Goal: Information Seeking & Learning: Learn about a topic

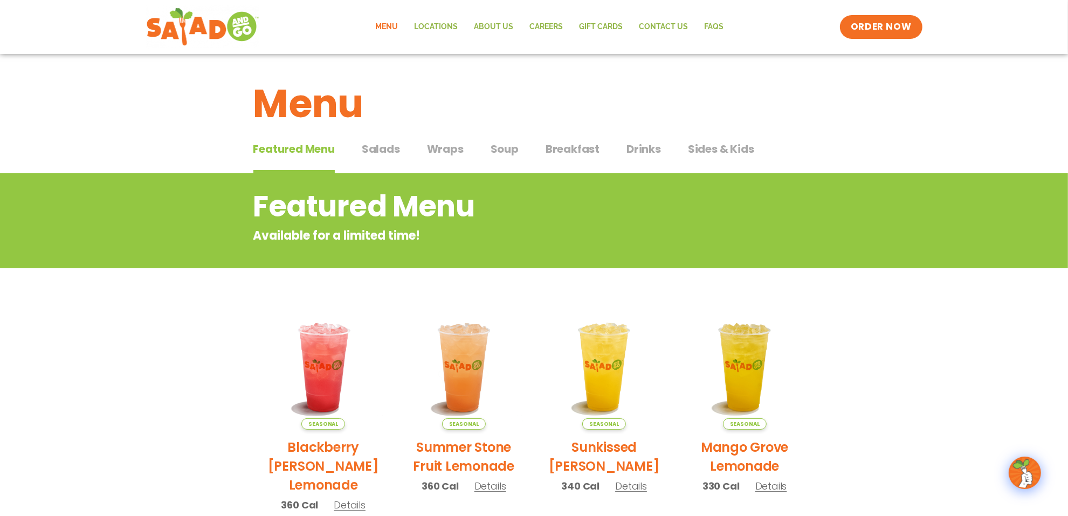
click at [510, 147] on span "Soup" at bounding box center [505, 149] width 28 height 16
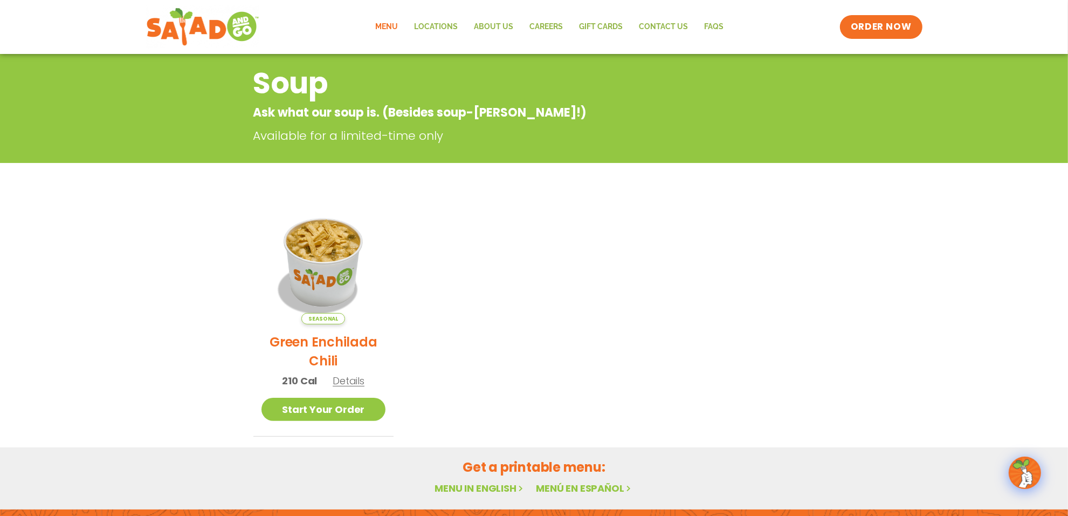
scroll to position [135, 0]
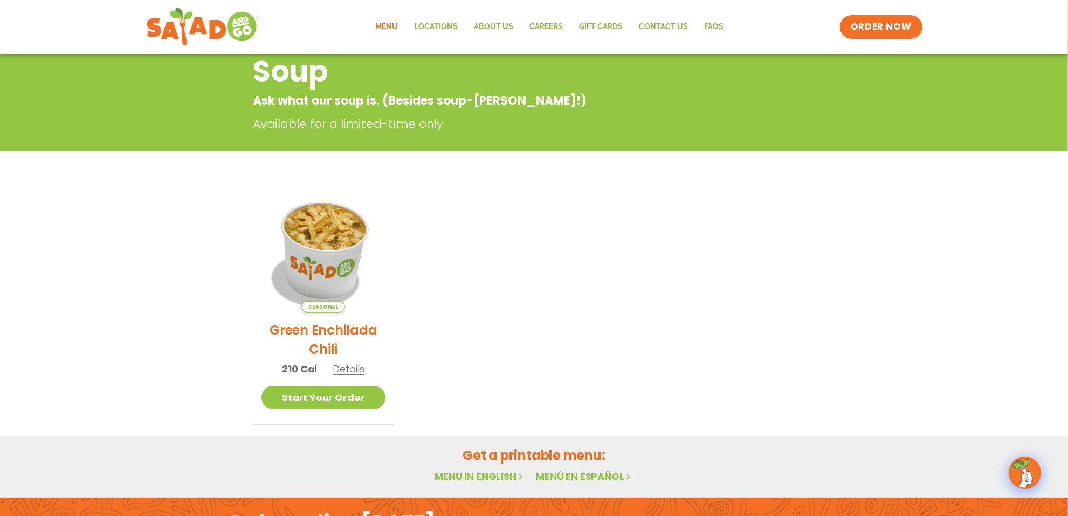
click at [325, 241] on img at bounding box center [323, 250] width 146 height 146
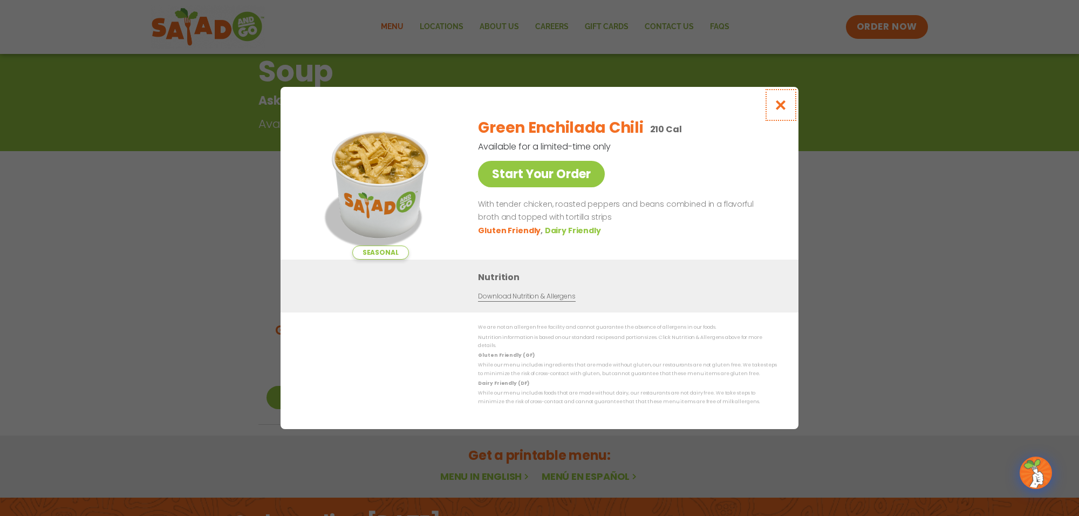
click at [780, 109] on icon "Close modal" at bounding box center [780, 104] width 13 height 11
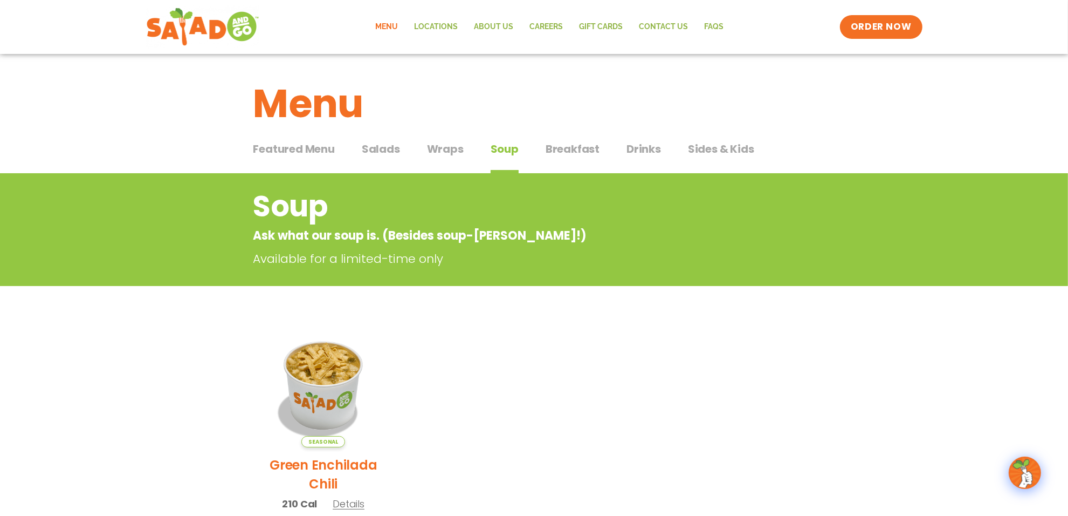
drag, startPoint x: 452, startPoint y: 145, endPoint x: 445, endPoint y: 140, distance: 8.2
click at [452, 145] on span "Wraps" at bounding box center [445, 149] width 37 height 16
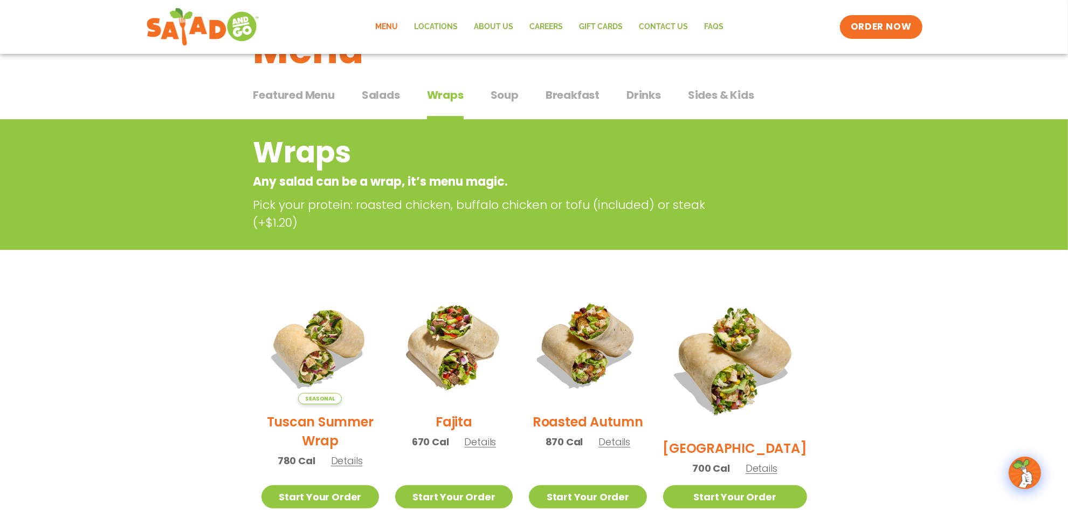
scroll to position [202, 0]
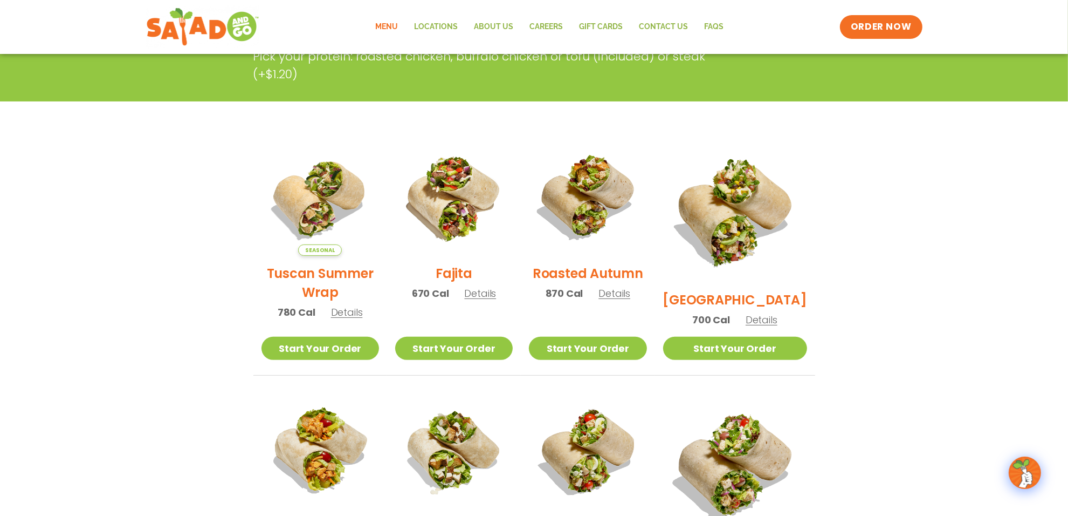
click at [465, 278] on h2 "Fajita" at bounding box center [454, 273] width 37 height 19
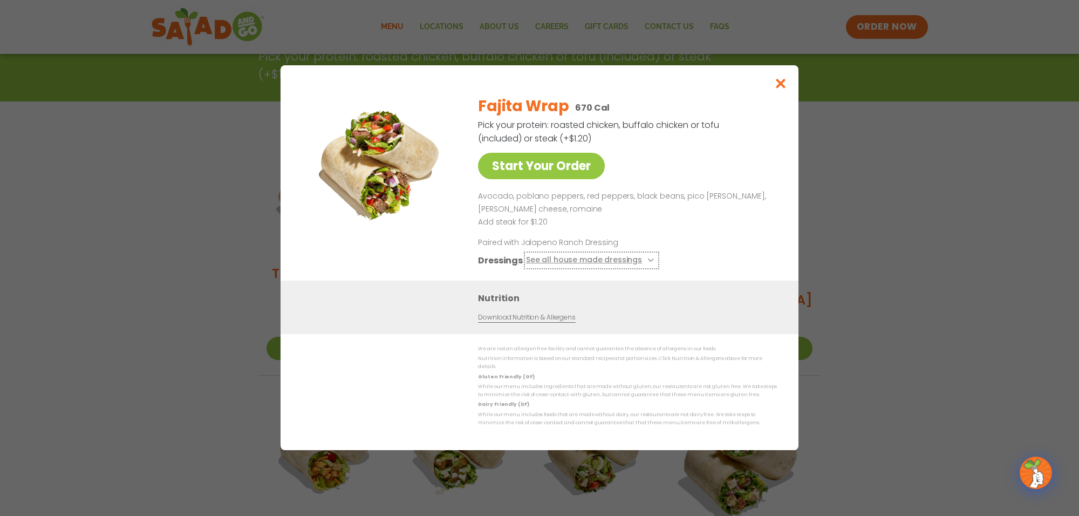
click at [635, 264] on button "See all house made dressings" at bounding box center [591, 260] width 131 height 13
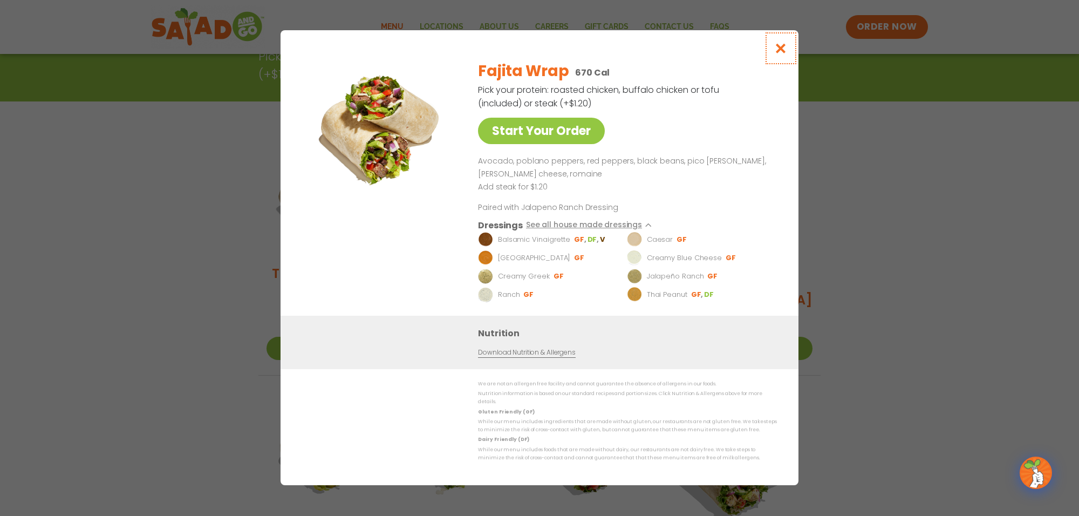
click at [781, 54] on icon "Close modal" at bounding box center [780, 48] width 13 height 11
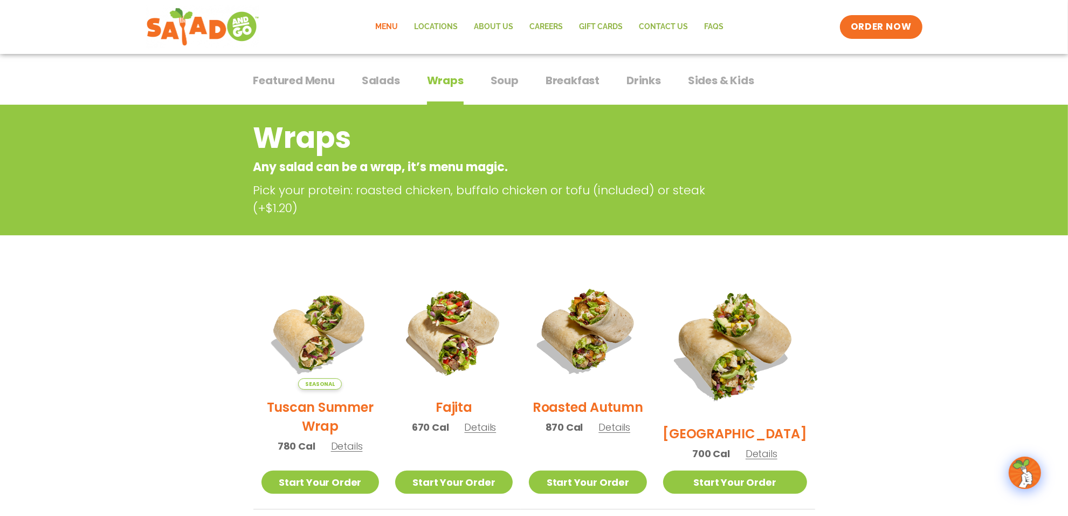
scroll to position [0, 0]
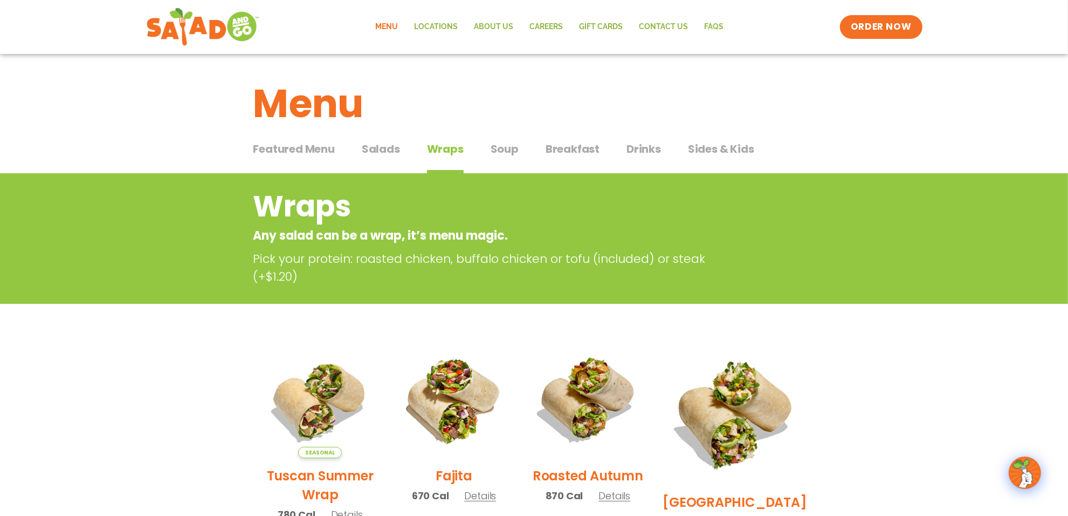
click at [643, 146] on span "Drinks" at bounding box center [644, 149] width 35 height 16
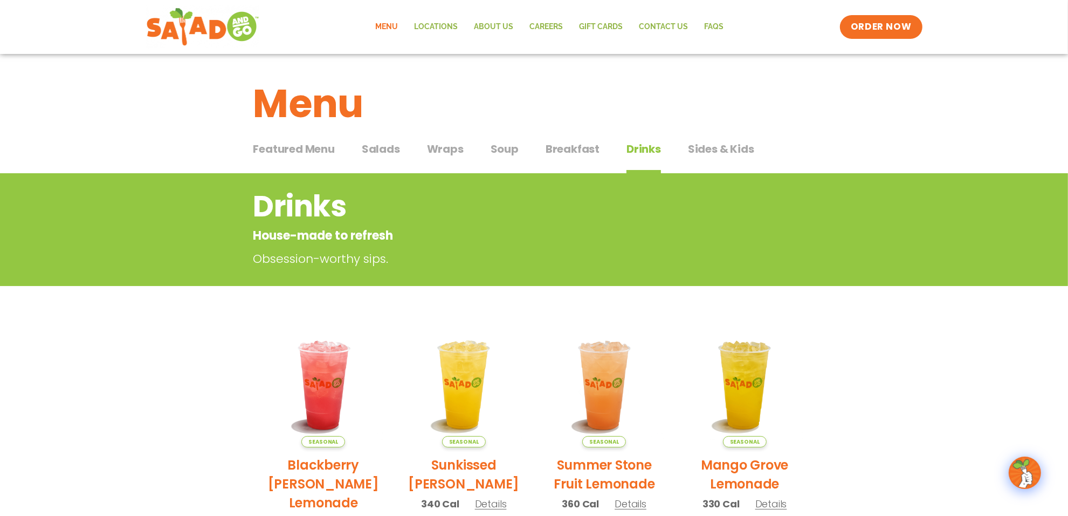
click at [435, 148] on span "Wraps" at bounding box center [445, 149] width 37 height 16
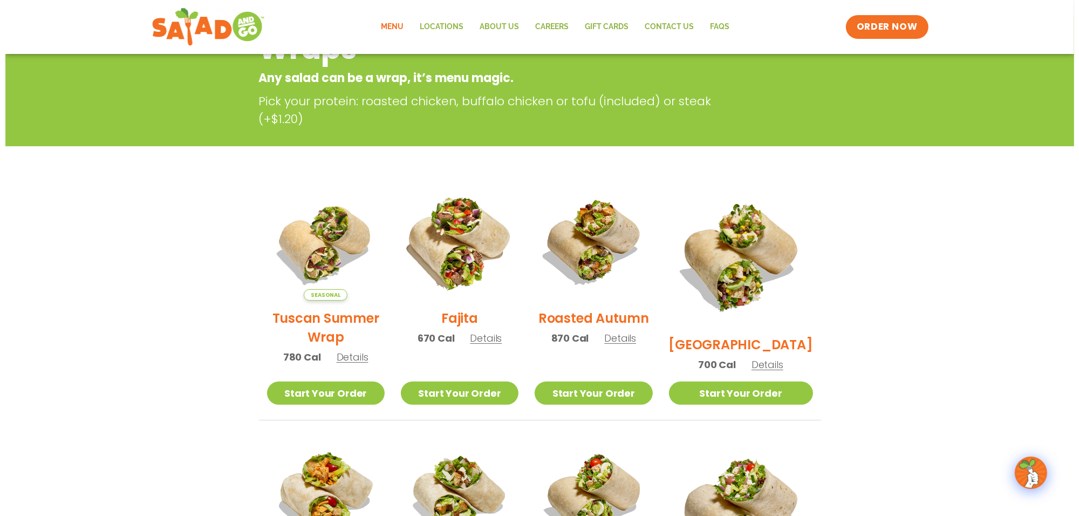
scroll to position [135, 0]
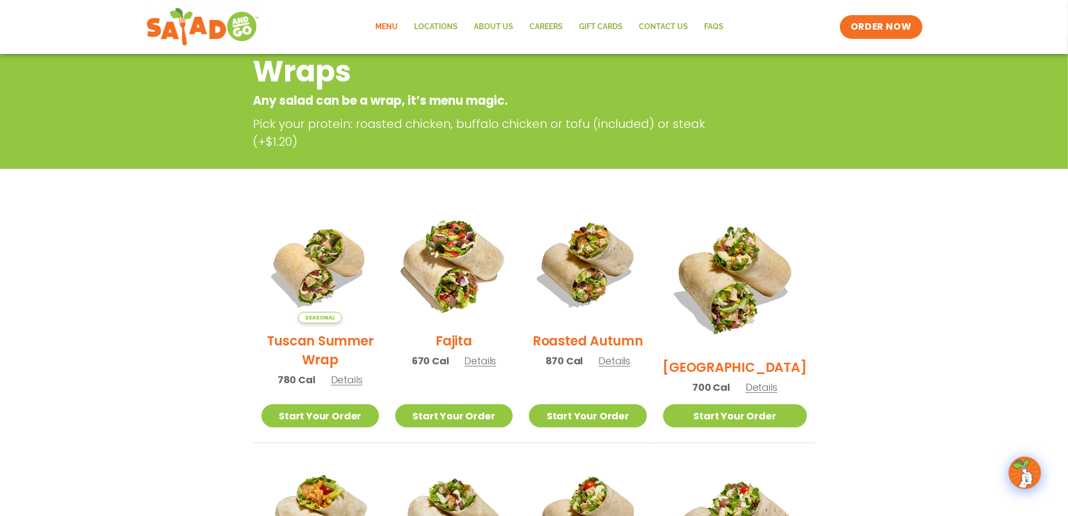
click at [461, 304] on img at bounding box center [454, 264] width 138 height 138
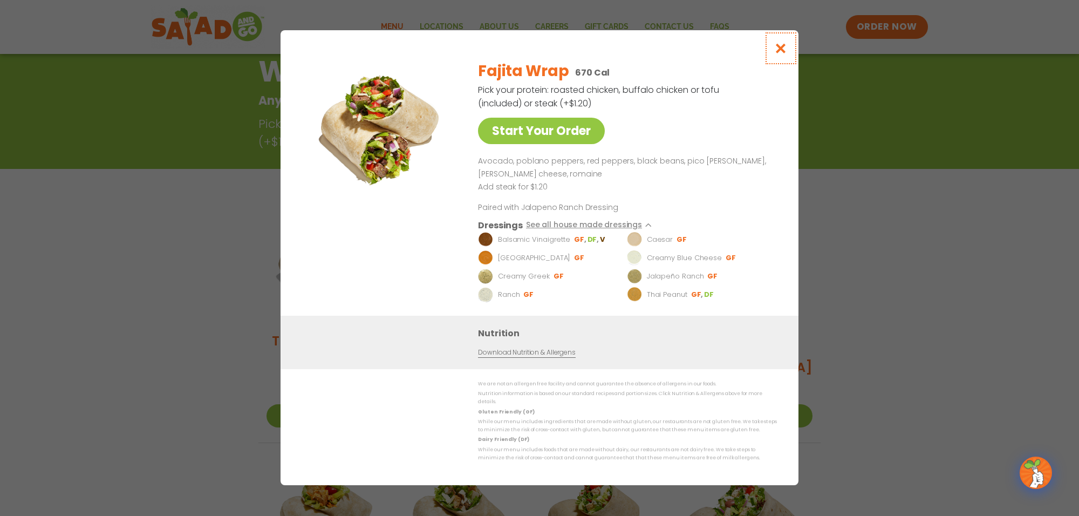
click at [775, 50] on icon "Close modal" at bounding box center [780, 48] width 13 height 11
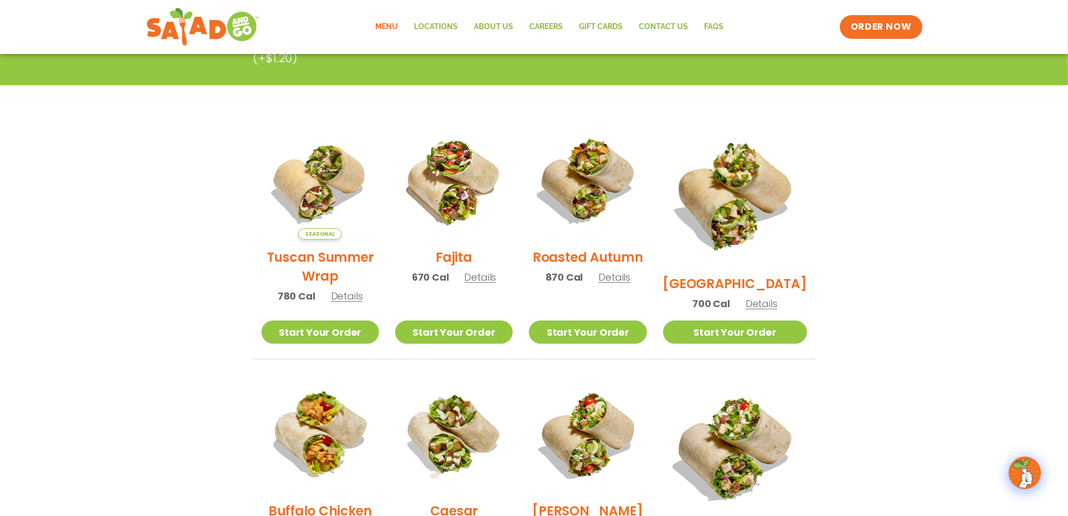
scroll to position [240, 0]
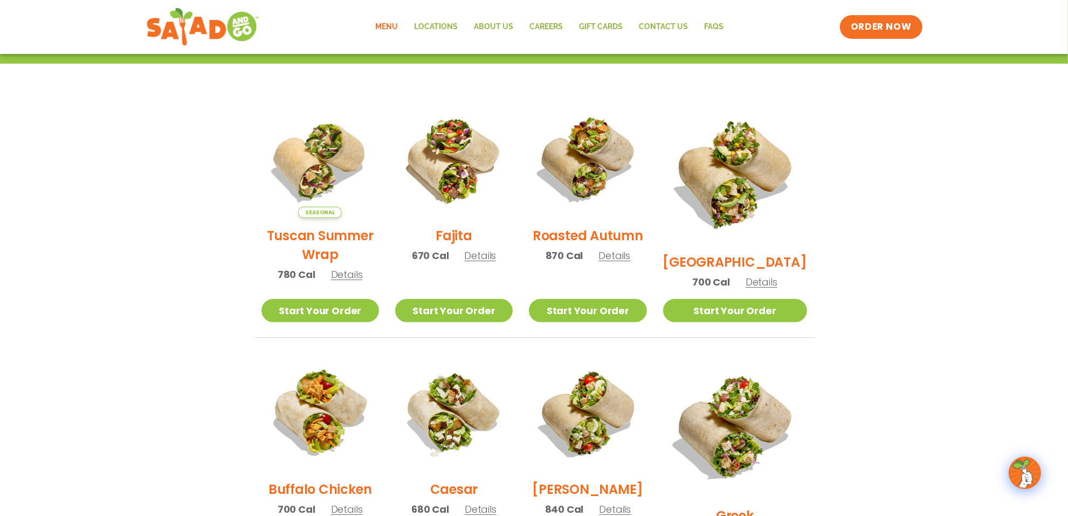
click at [616, 241] on h2 "Roasted Autumn" at bounding box center [588, 235] width 111 height 19
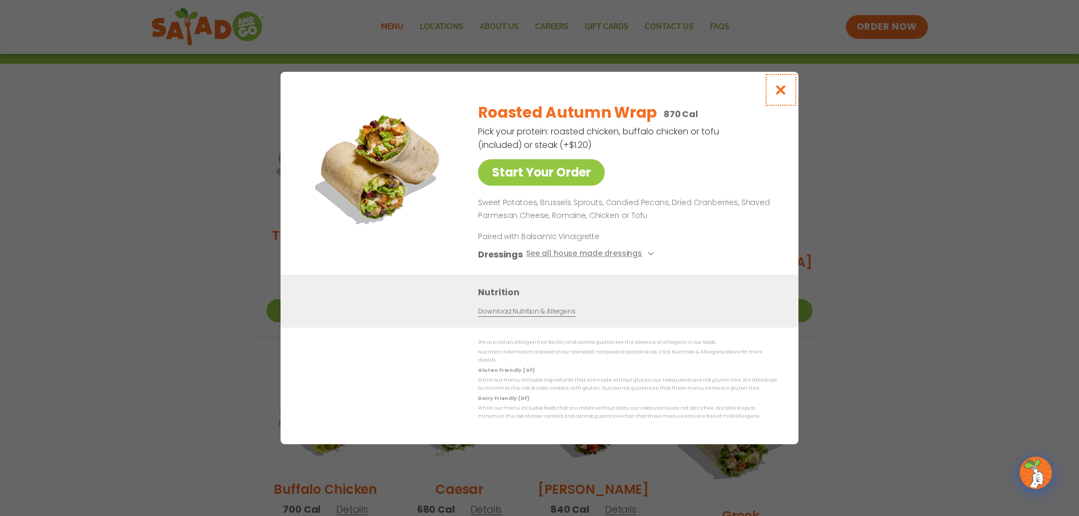
click at [781, 95] on icon "Close modal" at bounding box center [780, 89] width 13 height 11
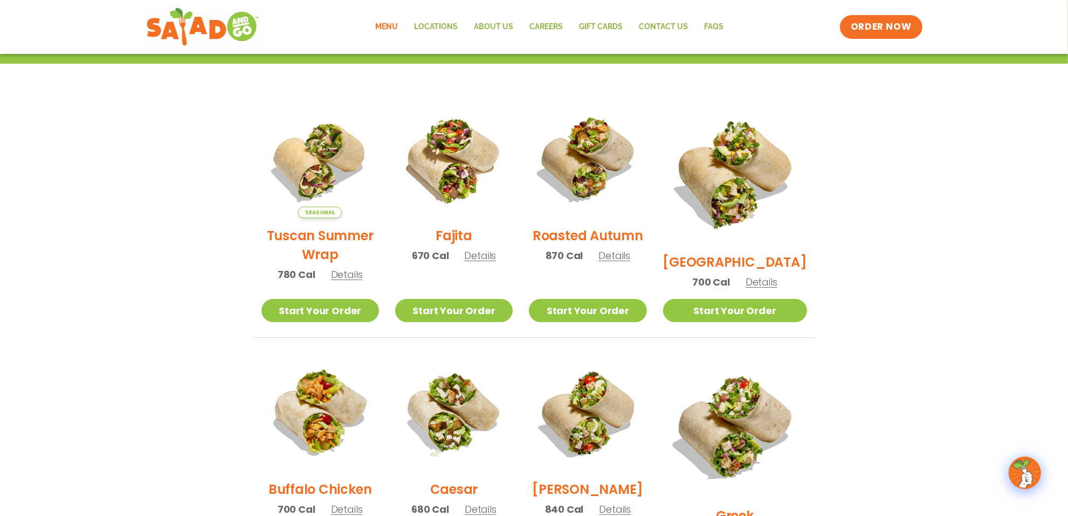
click at [462, 243] on h2 "Fajita" at bounding box center [454, 235] width 37 height 19
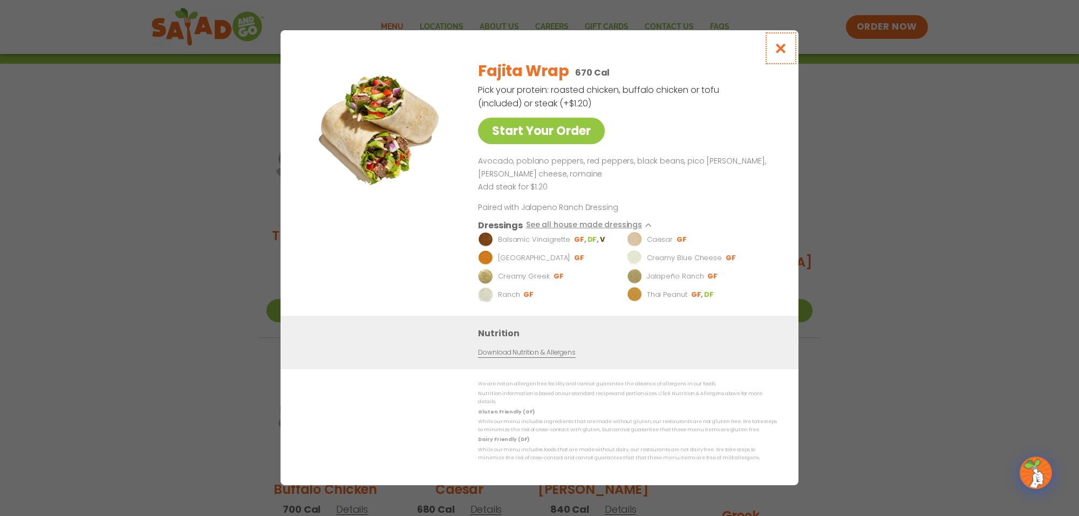
click at [778, 54] on icon "Close modal" at bounding box center [780, 48] width 13 height 11
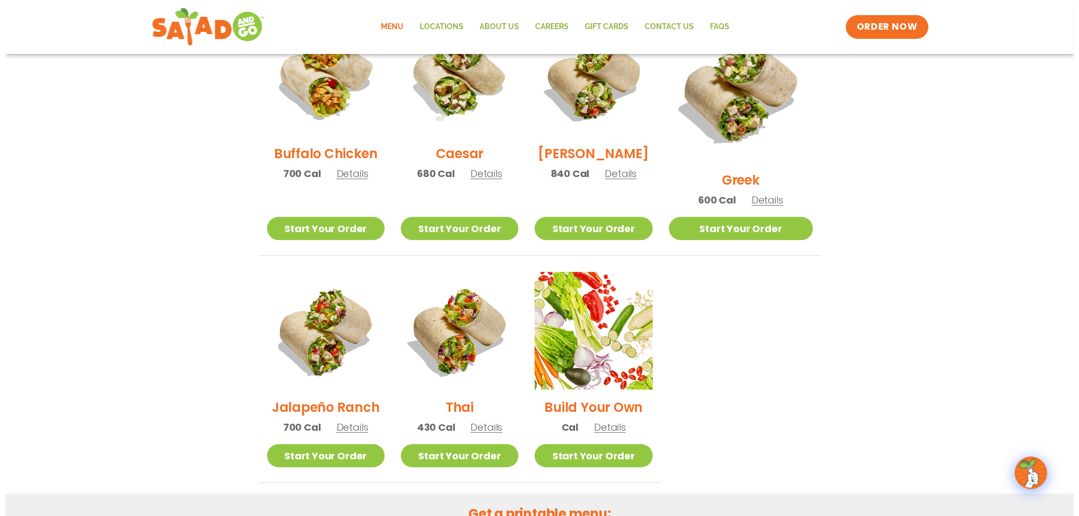
scroll to position [577, 0]
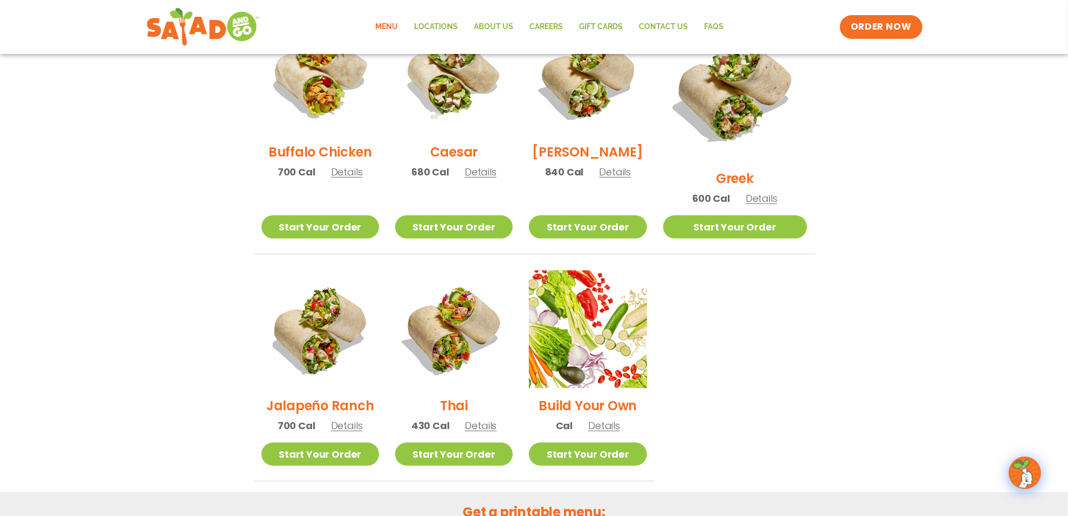
click at [468, 396] on h2 "Thai" at bounding box center [454, 405] width 28 height 19
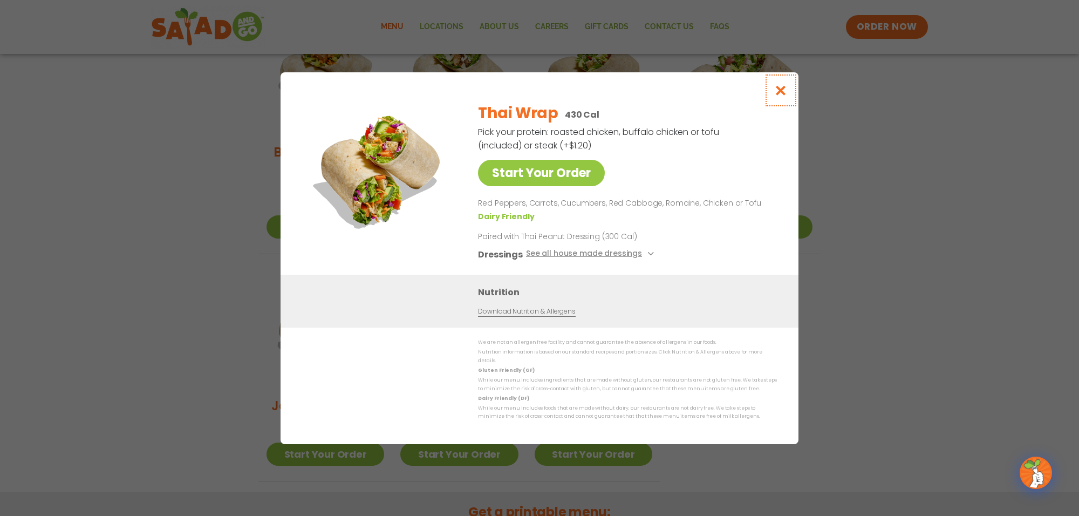
click at [779, 95] on icon "Close modal" at bounding box center [780, 90] width 13 height 11
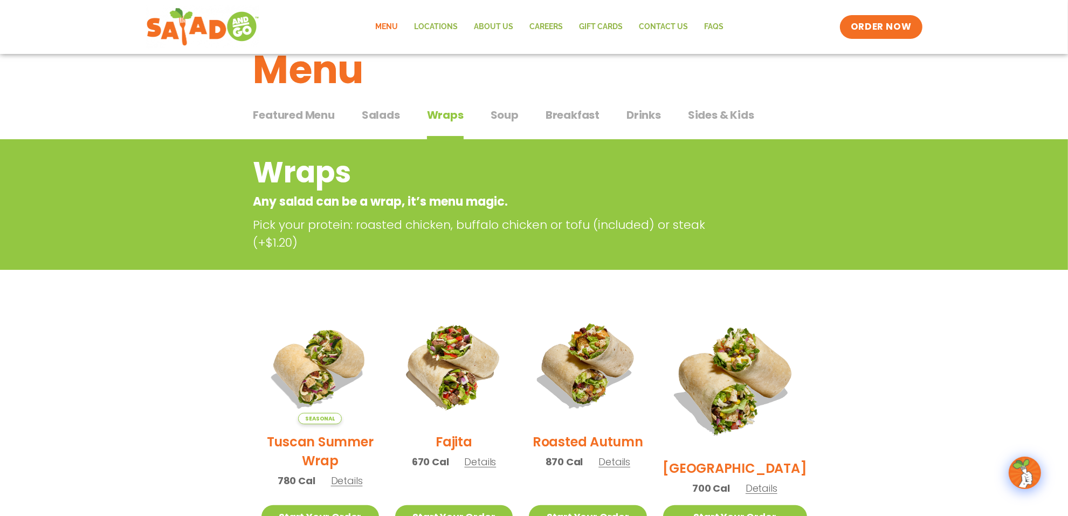
scroll to position [0, 0]
